Goal: Transaction & Acquisition: Obtain resource

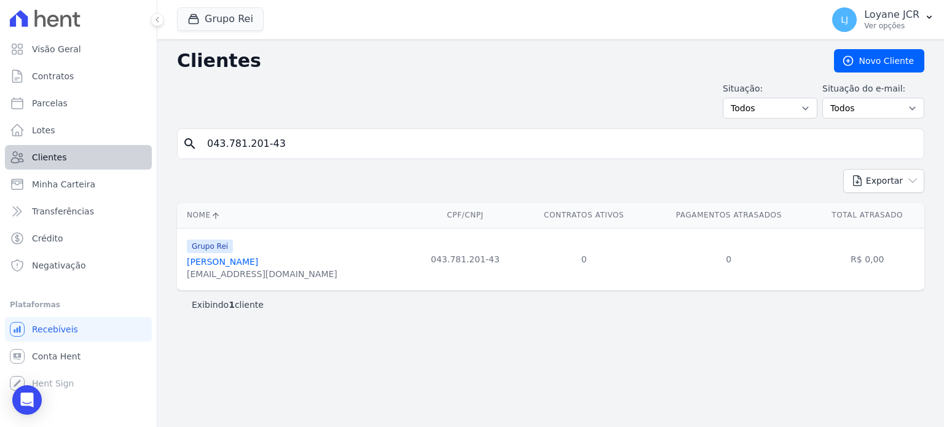
click at [135, 144] on div "Visão Geral Contratos Parcelas Lotes Clientes Minha Carteira Transferências Cré…" at bounding box center [472, 213] width 944 height 427
click at [285, 138] on input "876.531.681-91" at bounding box center [559, 144] width 719 height 25
type input "876.531.681-91"
drag, startPoint x: 282, startPoint y: 138, endPoint x: 0, endPoint y: 139, distance: 281.5
click at [0, 139] on div "Visão Geral Contratos Parcelas Lotes Clientes Minha Carteira Transferências Cré…" at bounding box center [472, 213] width 944 height 427
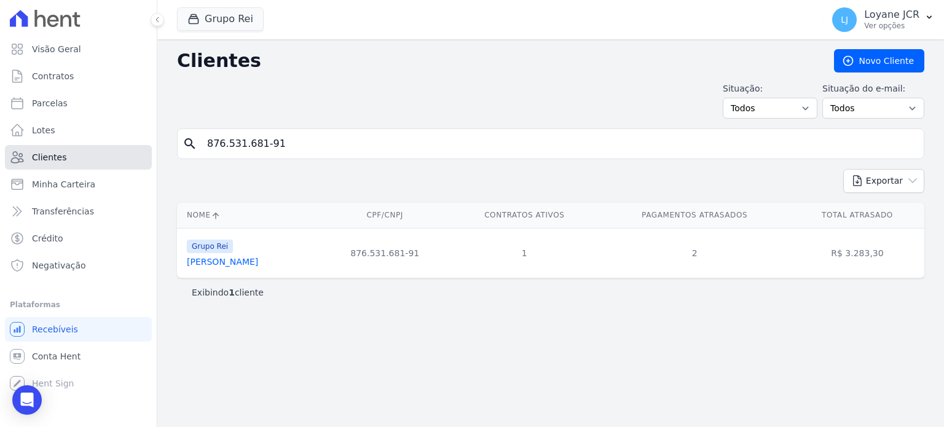
click at [102, 145] on link "Clientes" at bounding box center [78, 157] width 147 height 25
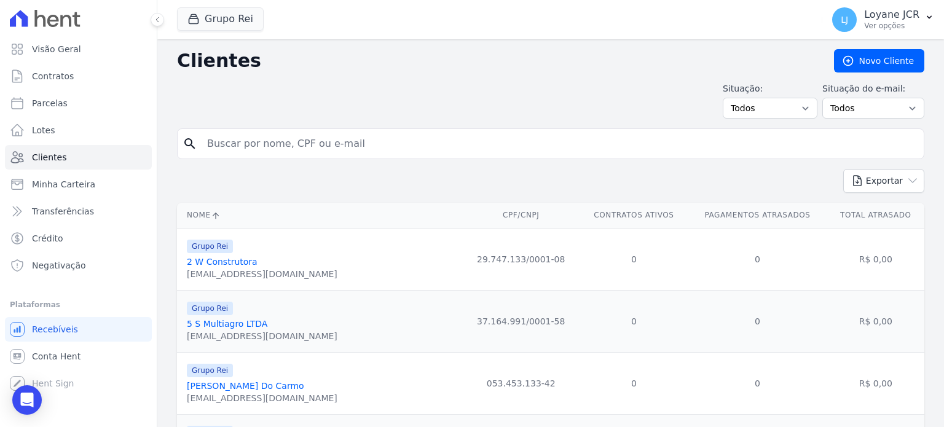
click at [322, 136] on input "search" at bounding box center [559, 144] width 719 height 25
paste input "876.531.681-91"
type input "876.531.681-91"
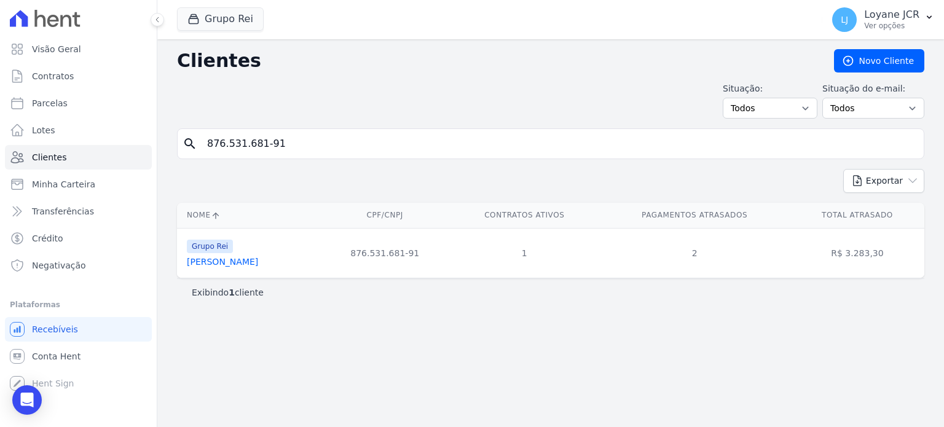
click at [256, 261] on link "[PERSON_NAME]" at bounding box center [222, 262] width 71 height 10
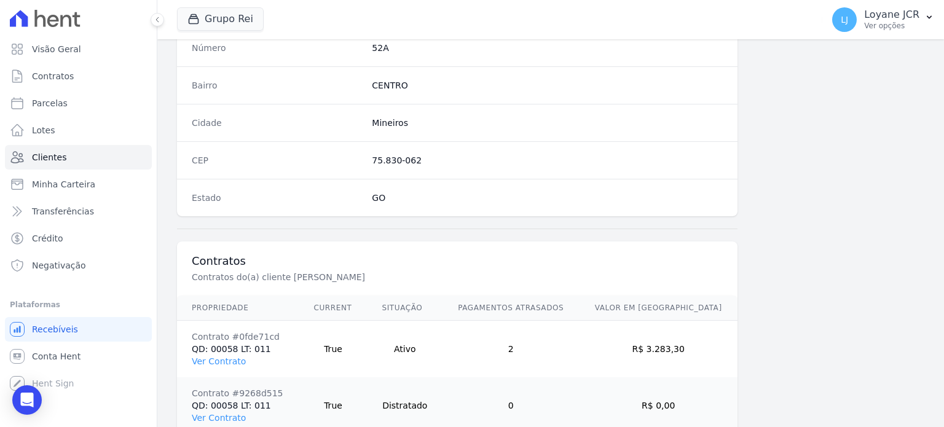
scroll to position [775, 0]
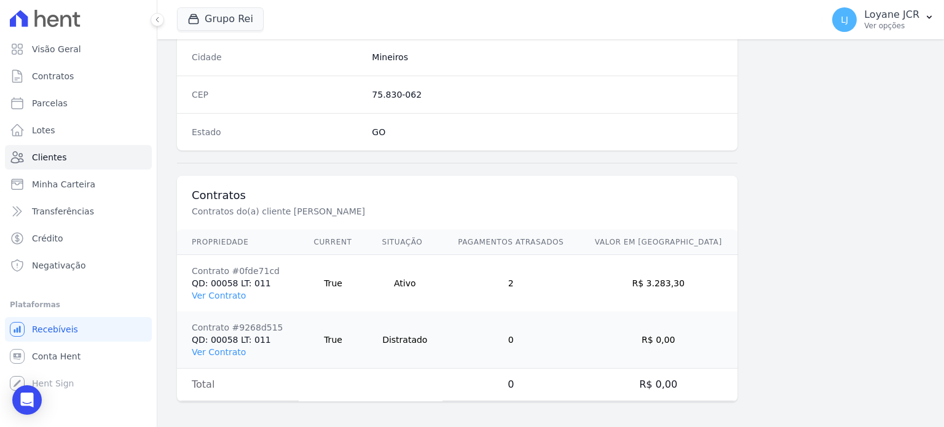
click at [227, 298] on td "Contrato #0fde71cd QD: 00058 LT: 011 Ver Contrato" at bounding box center [238, 283] width 122 height 57
click at [227, 297] on link "Ver Contrato" at bounding box center [219, 296] width 54 height 10
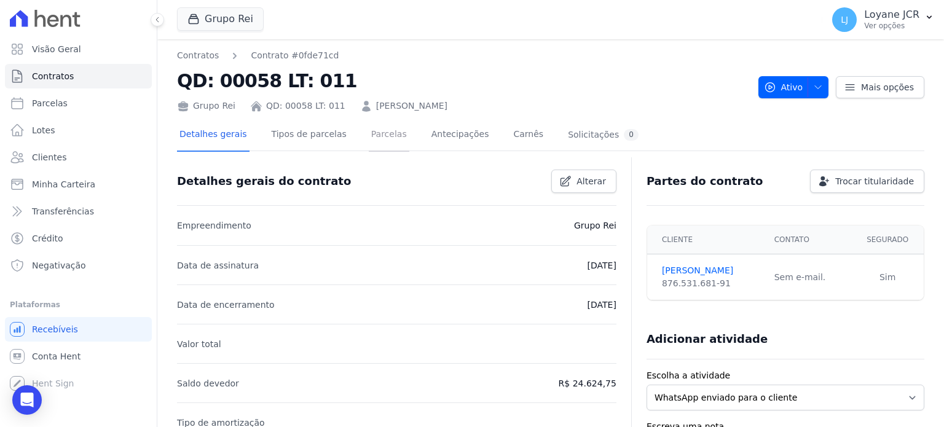
click at [377, 141] on link "Parcelas" at bounding box center [389, 135] width 41 height 33
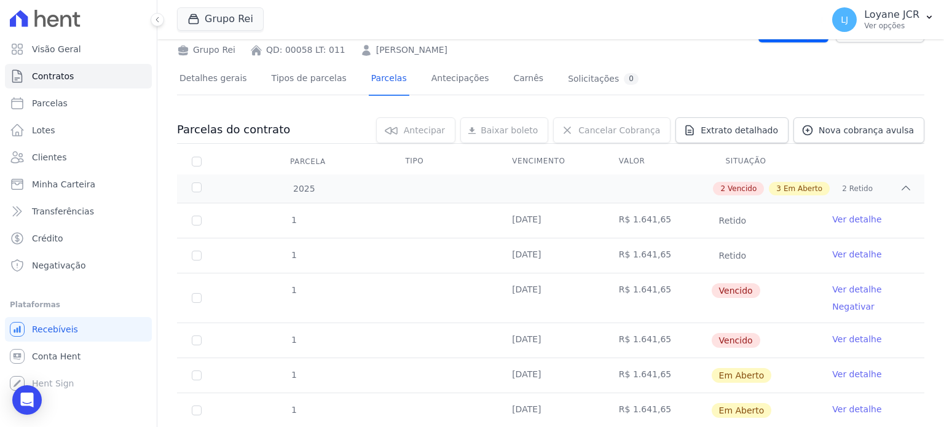
scroll to position [123, 0]
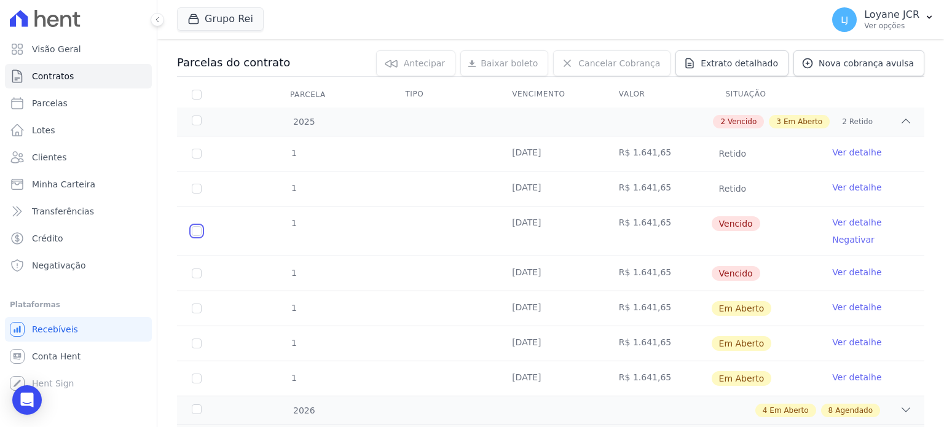
click at [199, 231] on input "checkbox" at bounding box center [197, 231] width 10 height 10
checkbox input "true"
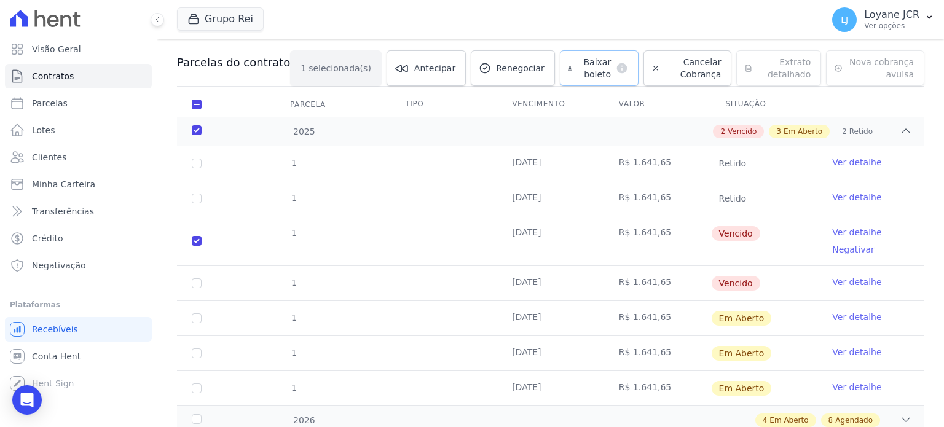
click at [577, 65] on span "Baixar boleto" at bounding box center [594, 68] width 34 height 25
